Goal: Complete application form

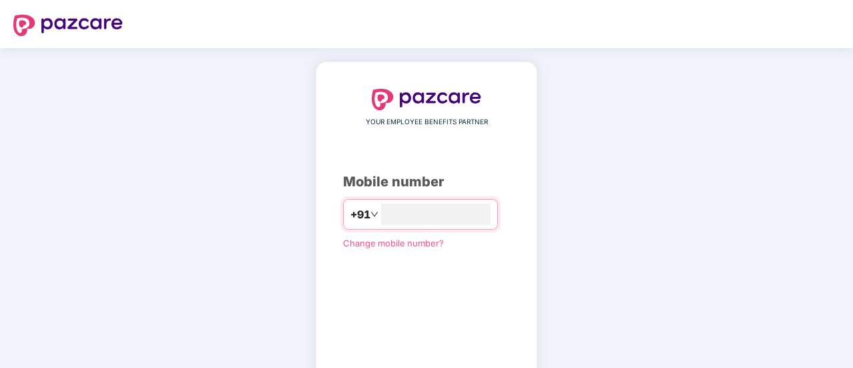
scroll to position [73, 0]
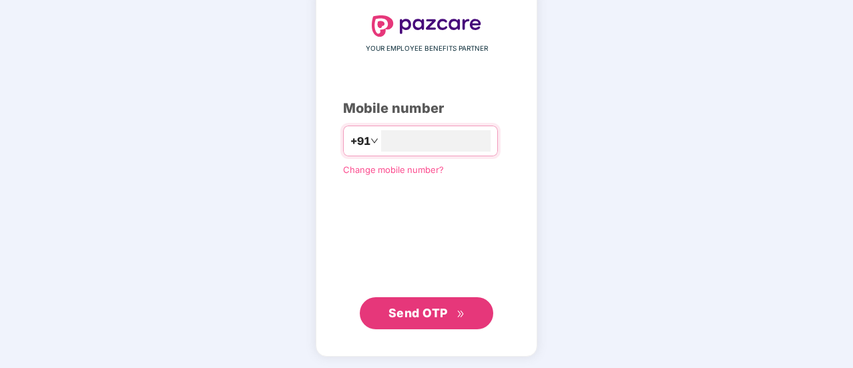
type input "**********"
click at [420, 305] on span "Send OTP" at bounding box center [417, 312] width 59 height 14
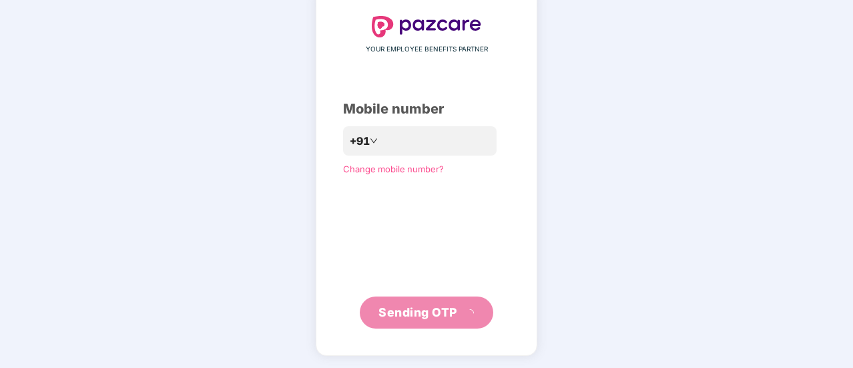
scroll to position [67, 0]
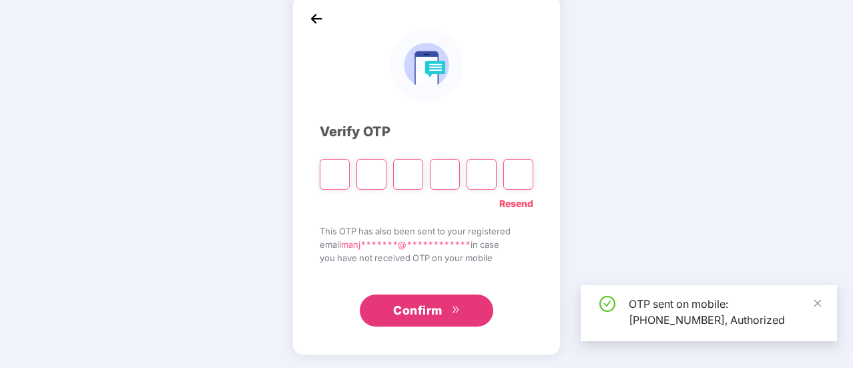
click at [334, 170] on input "Please enter verification code. Digit 1" at bounding box center [335, 174] width 30 height 31
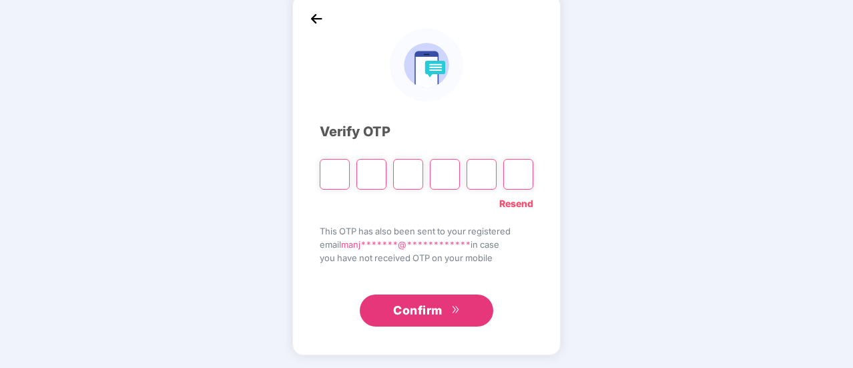
type input "*"
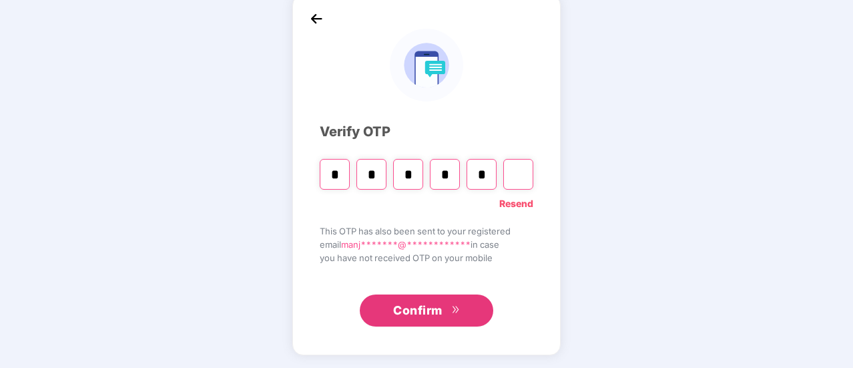
type input "*"
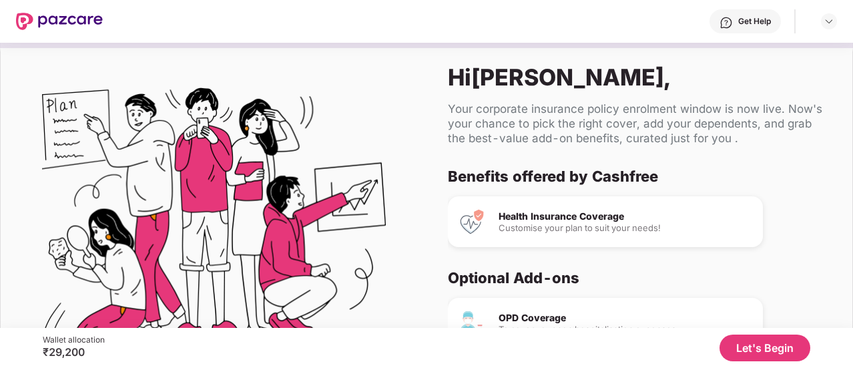
scroll to position [0, 0]
click at [760, 346] on button "Let's Begin" at bounding box center [765, 347] width 91 height 27
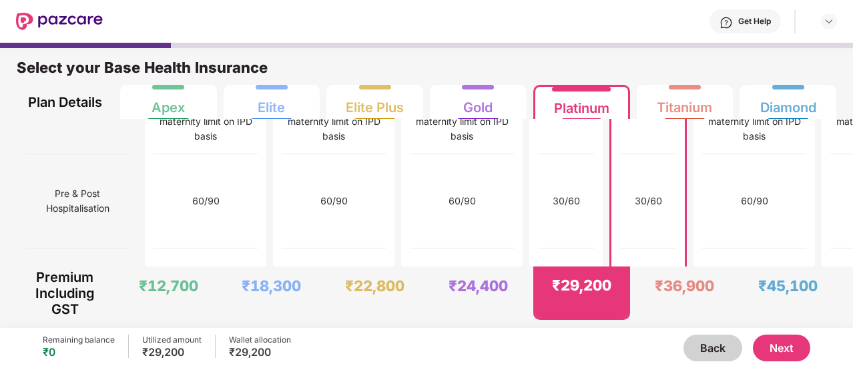
scroll to position [1477, 0]
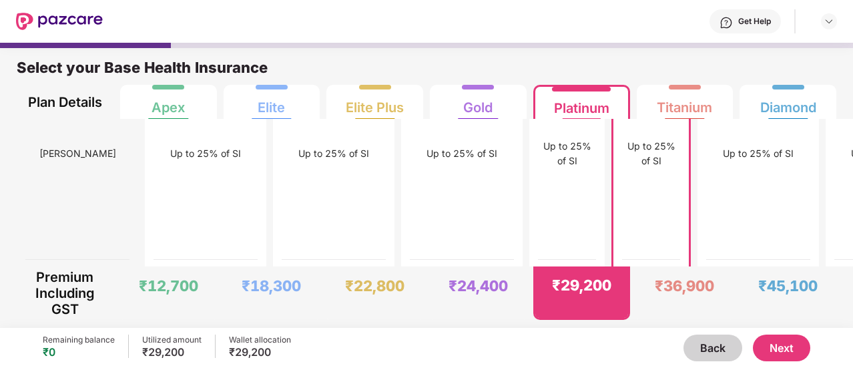
scroll to position [7, 0]
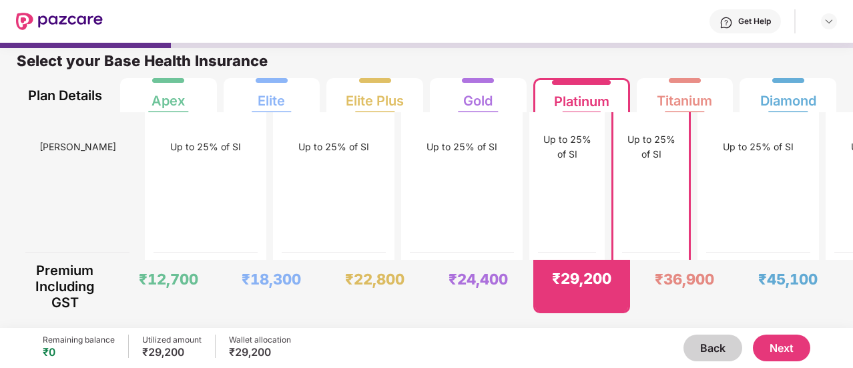
click at [776, 353] on button "Next" at bounding box center [781, 347] width 57 height 27
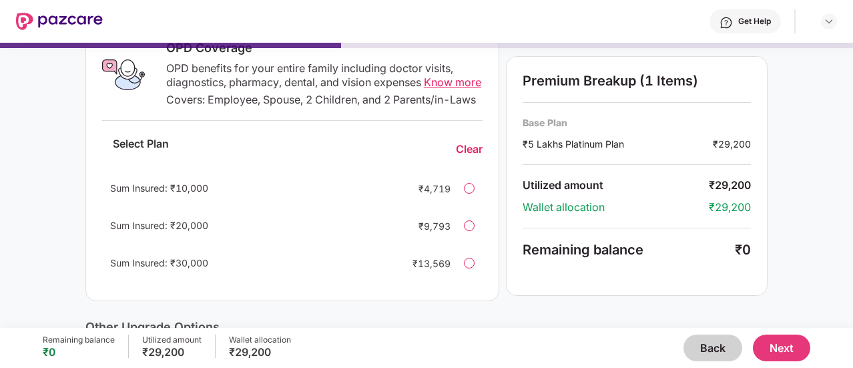
scroll to position [235, 0]
click at [502, 178] on div "Current Base Plan Change ₹5 Lakhs Platinum Plan You, Spouse, 2 dependent Kids a…" at bounding box center [426, 219] width 682 height 703
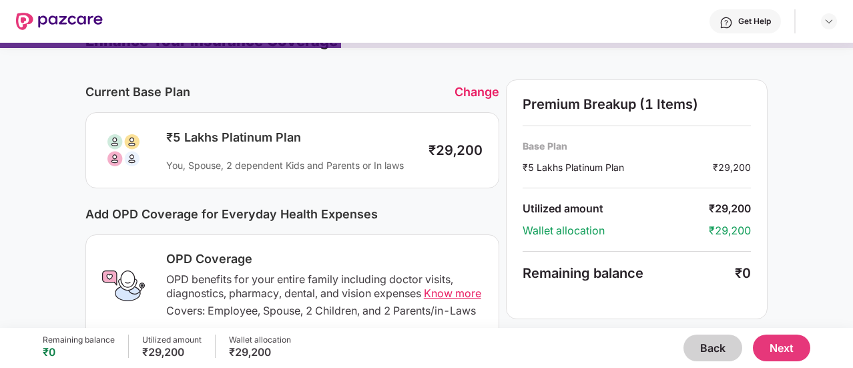
scroll to position [0, 0]
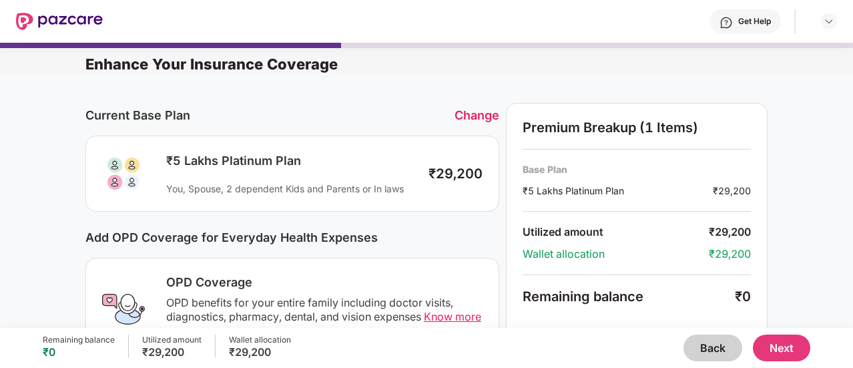
click at [780, 345] on button "Next" at bounding box center [781, 347] width 57 height 27
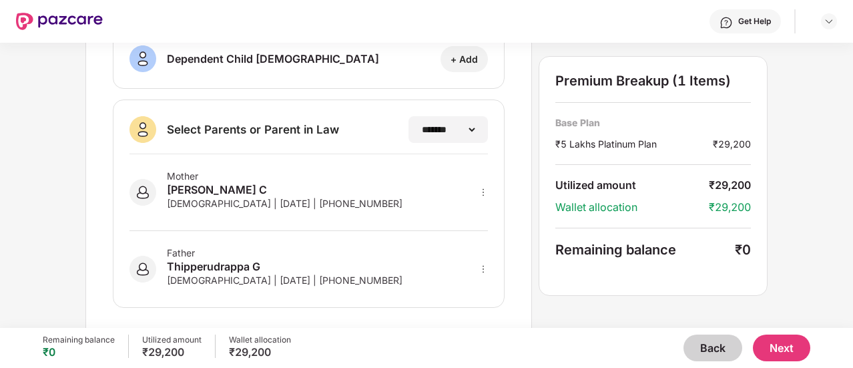
scroll to position [322, 0]
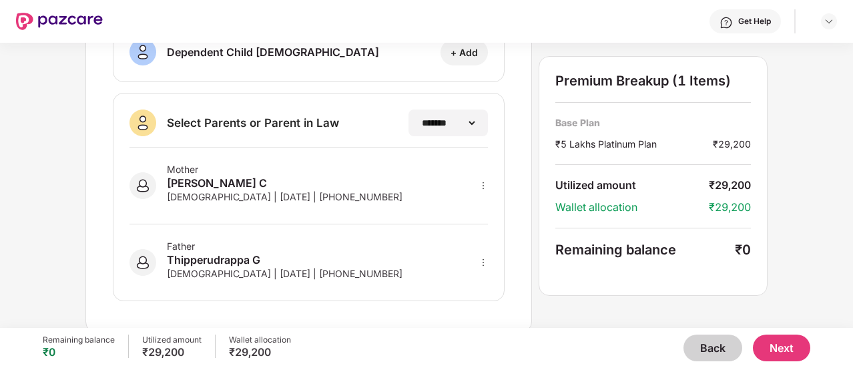
click at [484, 258] on icon "more" at bounding box center [483, 262] width 9 height 9
click at [467, 277] on img at bounding box center [466, 281] width 11 height 11
select select "****"
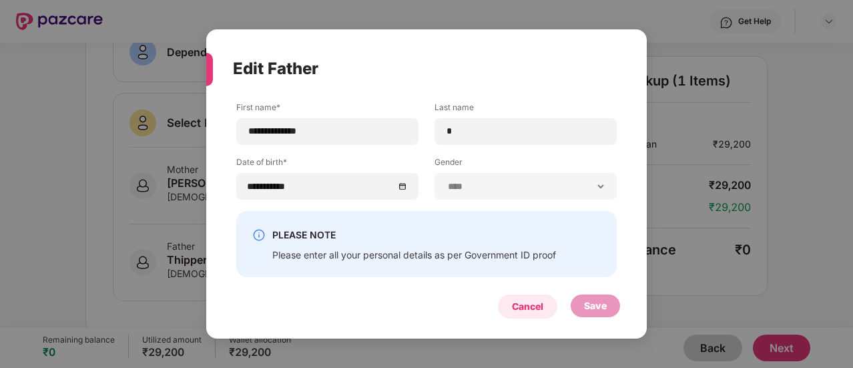
click at [517, 302] on div "Cancel" at bounding box center [527, 306] width 31 height 15
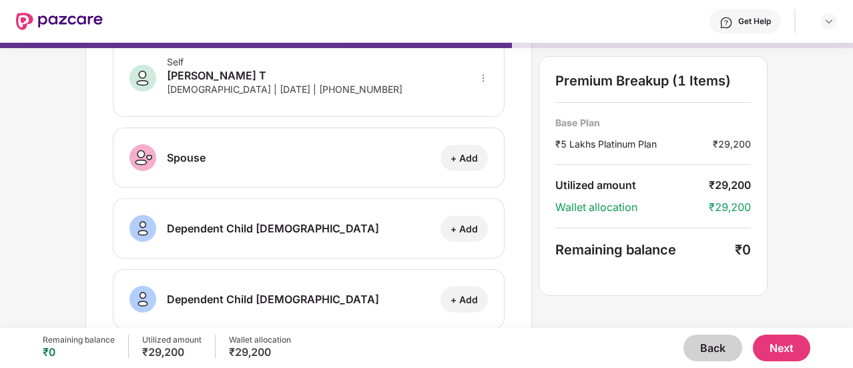
scroll to position [0, 0]
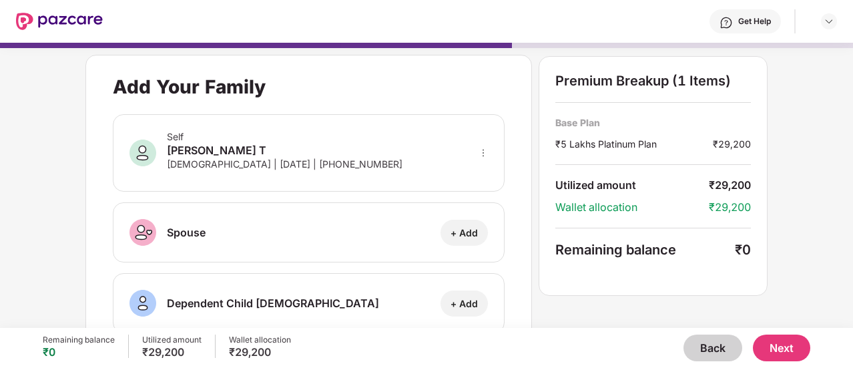
click at [784, 346] on button "Next" at bounding box center [781, 347] width 57 height 27
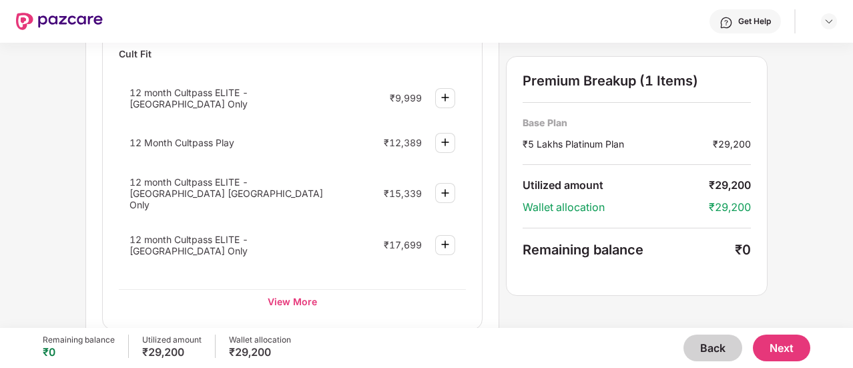
scroll to position [626, 0]
click at [777, 357] on button "Next" at bounding box center [781, 347] width 57 height 27
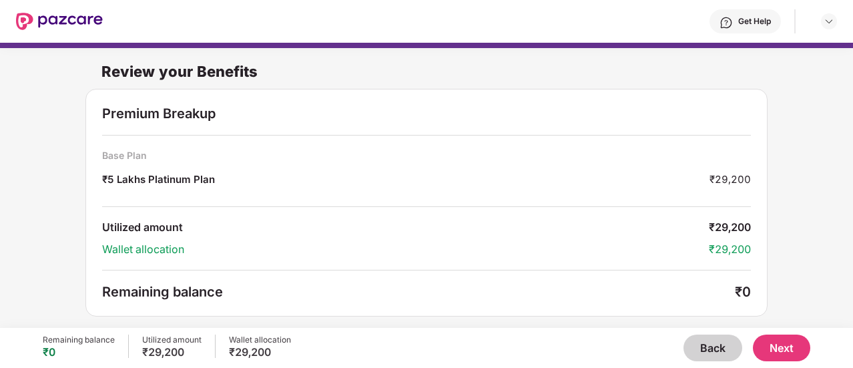
click at [440, 62] on div "Review your Benefits" at bounding box center [426, 67] width 682 height 43
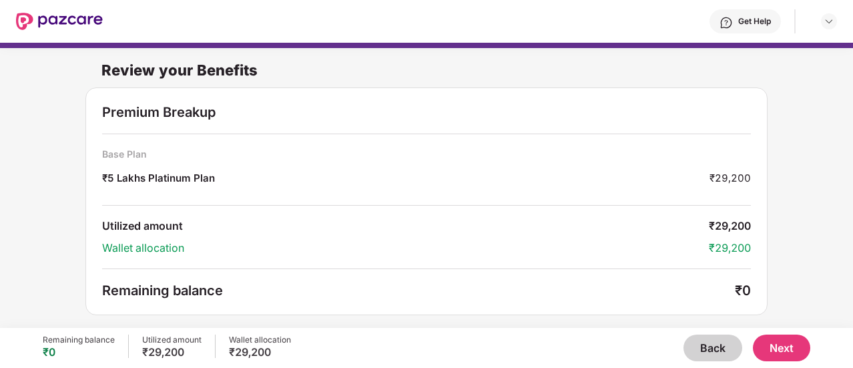
scroll to position [0, 0]
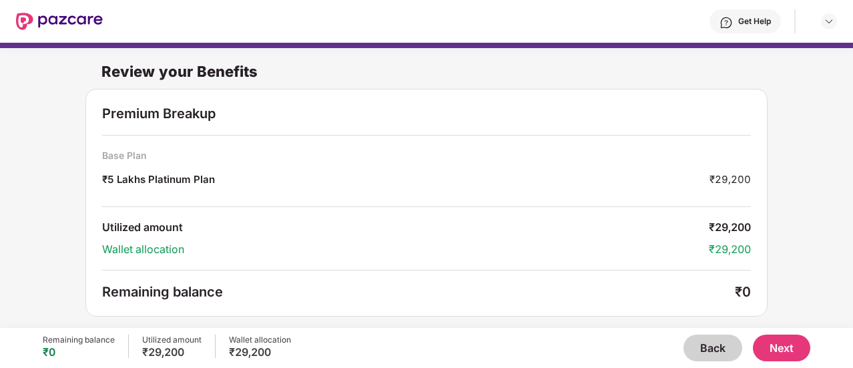
click at [782, 348] on button "Next" at bounding box center [781, 347] width 57 height 27
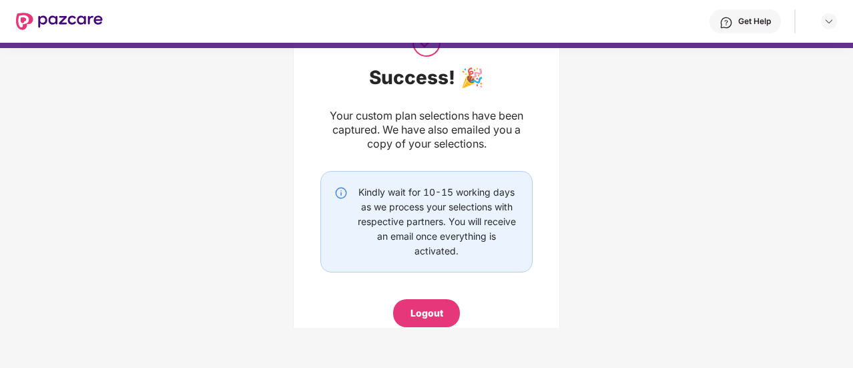
scroll to position [112, 0]
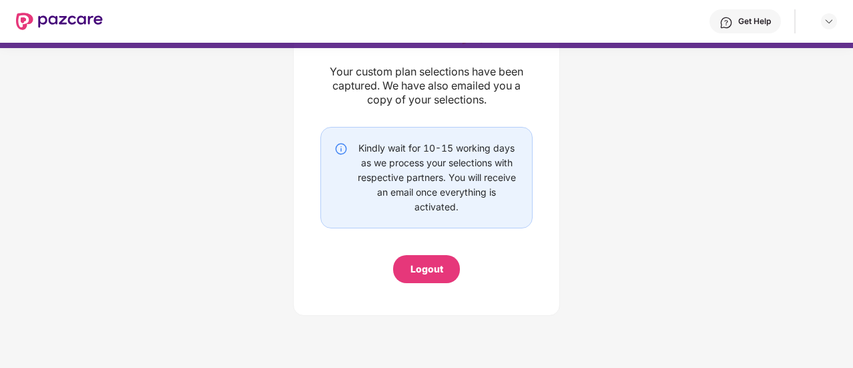
click at [416, 274] on div "Logout" at bounding box center [426, 269] width 33 height 15
